Goal: Information Seeking & Learning: Learn about a topic

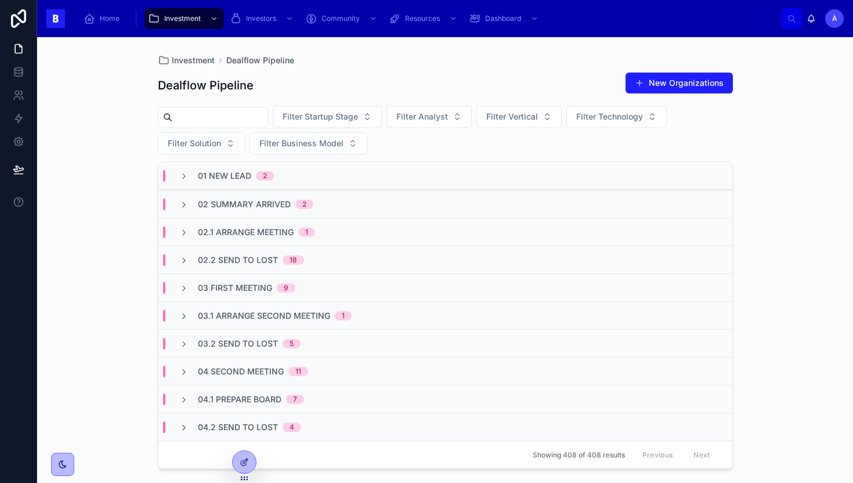
click at [244, 210] on div "02 Summary Arrived 2" at bounding box center [445, 204] width 574 height 28
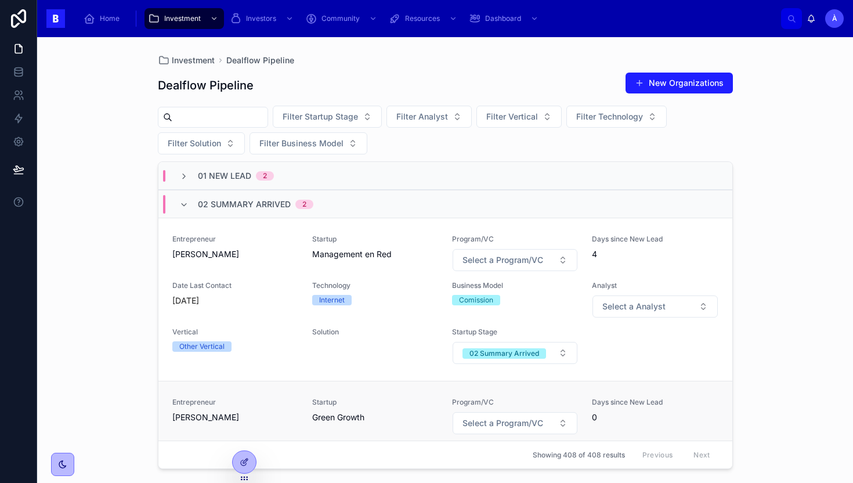
click at [297, 418] on span "[PERSON_NAME]" at bounding box center [235, 418] width 126 height 12
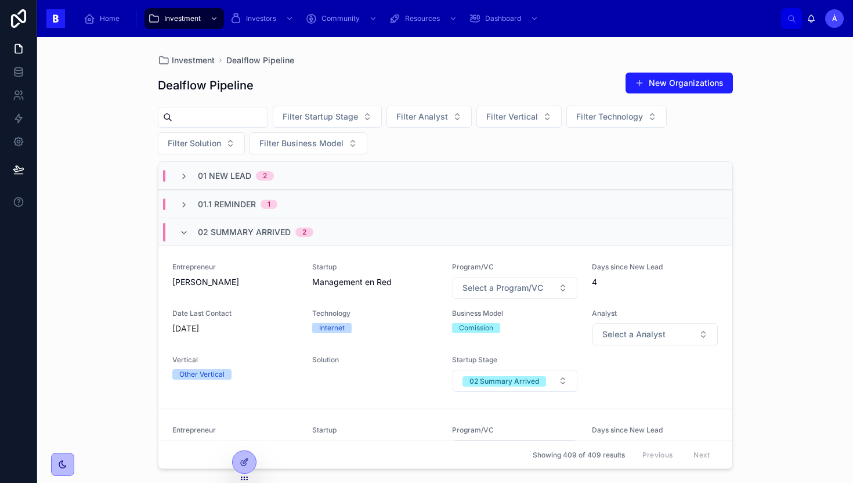
click at [235, 122] on input "text" at bounding box center [219, 117] width 95 height 16
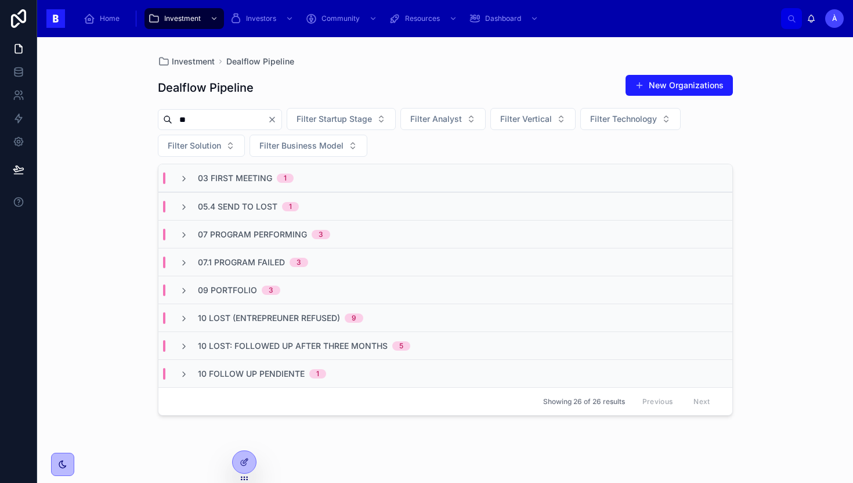
type input "**"
click at [244, 173] on span "03 First Meeting" at bounding box center [235, 178] width 74 height 12
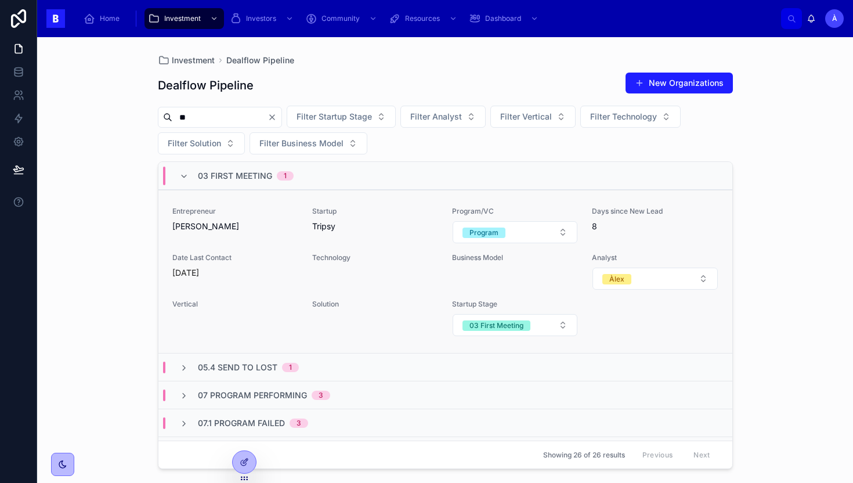
click at [257, 243] on div "Entrepreneur [PERSON_NAME]" at bounding box center [235, 225] width 126 height 37
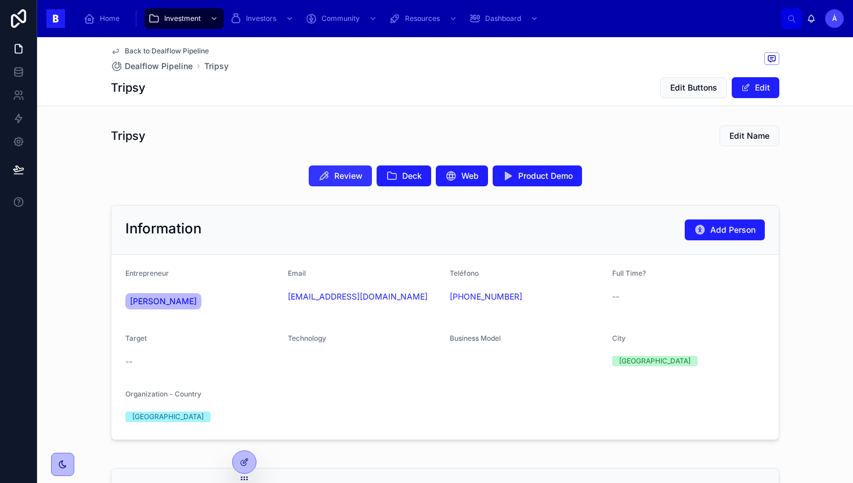
click at [338, 173] on span "Review" at bounding box center [348, 176] width 28 height 12
click at [394, 176] on icon at bounding box center [392, 176] width 12 height 12
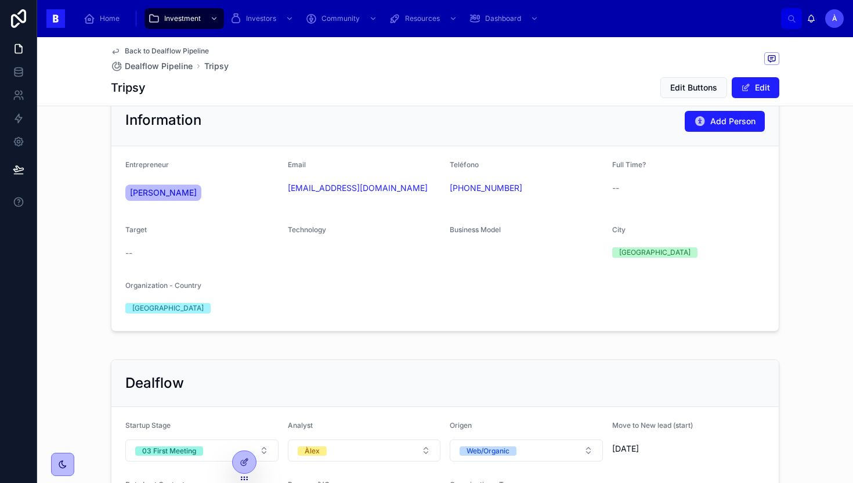
scroll to position [111, 0]
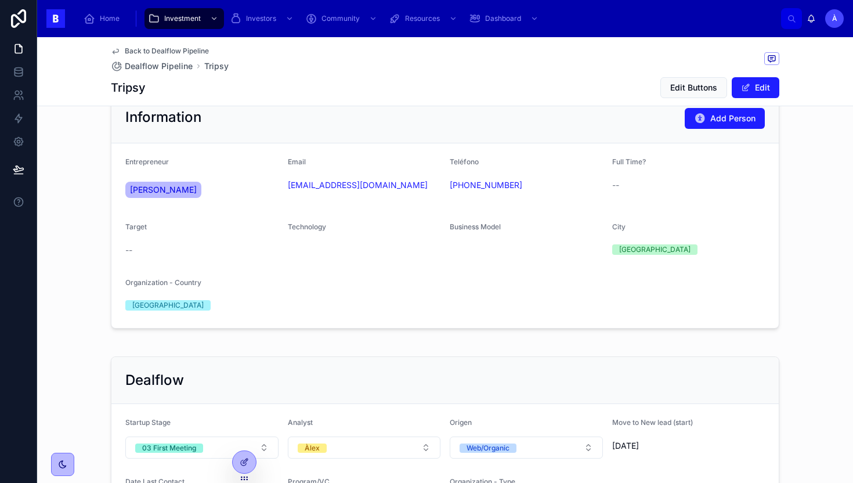
click at [299, 294] on form "Entrepreneur [PERSON_NAME] Email [EMAIL_ADDRESS][DOMAIN_NAME] Teléfono [PHONE_N…" at bounding box center [445, 235] width 668 height 185
click at [294, 301] on form "Entrepreneur [PERSON_NAME] Email [EMAIL_ADDRESS][DOMAIN_NAME] Teléfono [PHONE_N…" at bounding box center [445, 235] width 668 height 185
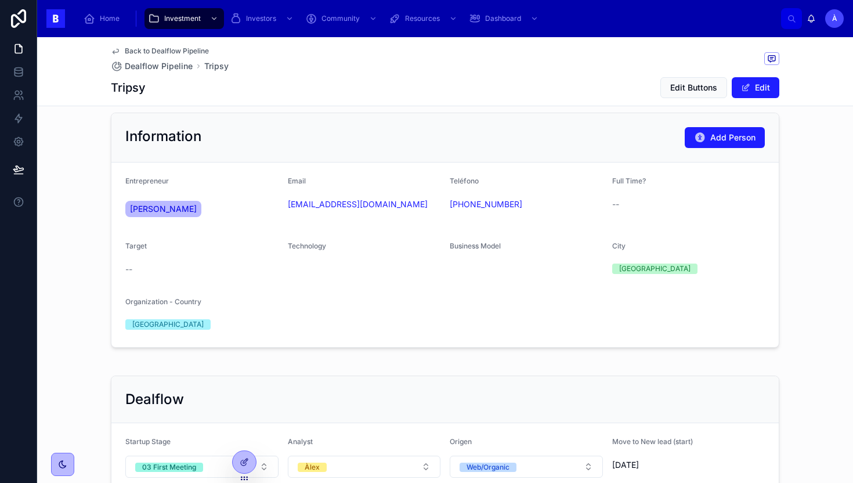
scroll to position [91, 0]
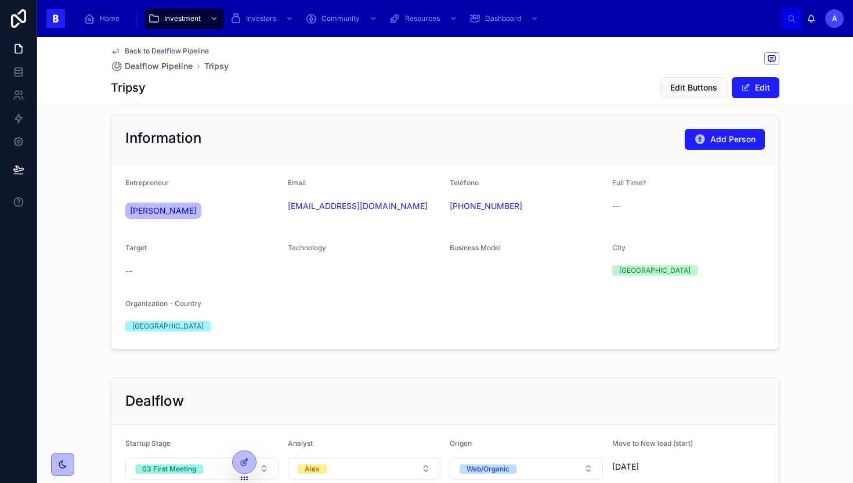
click at [376, 120] on div "Information Add Person" at bounding box center [445, 139] width 668 height 49
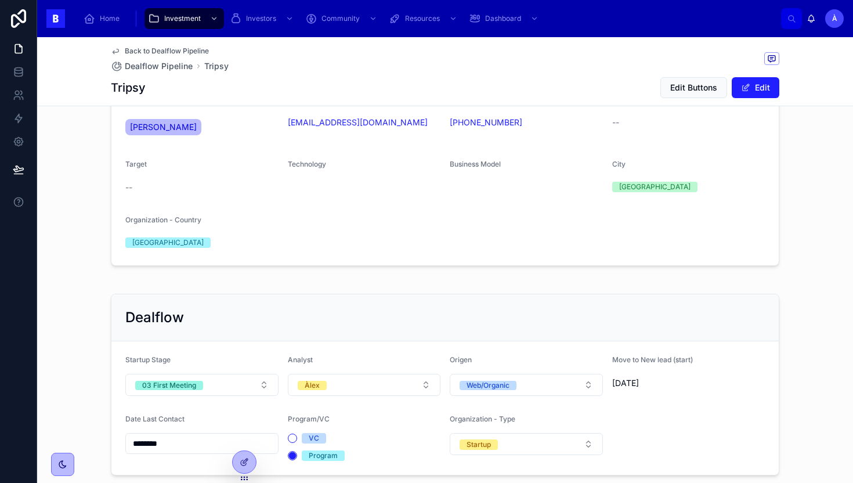
scroll to position [0, 0]
